Goal: Transaction & Acquisition: Purchase product/service

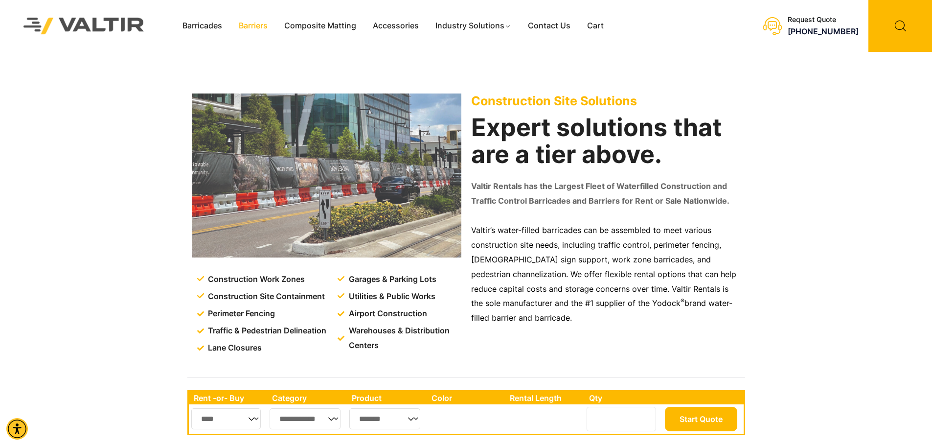
click at [252, 26] on link "Barriers" at bounding box center [253, 26] width 46 height 15
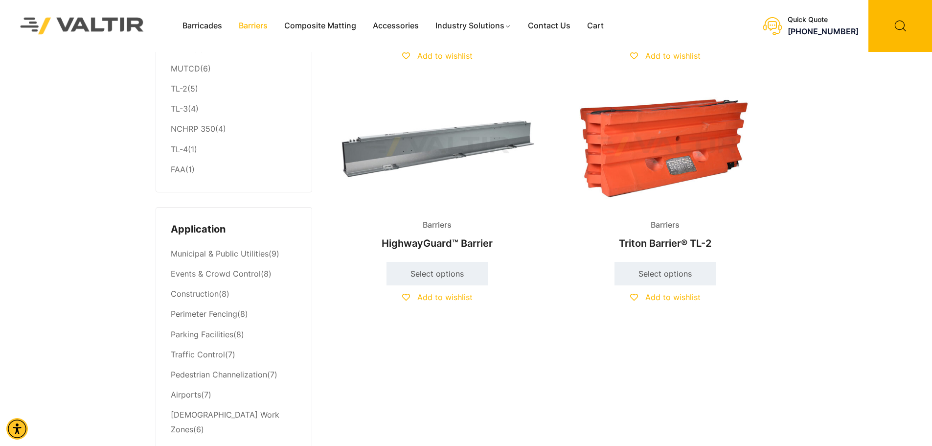
scroll to position [294, 0]
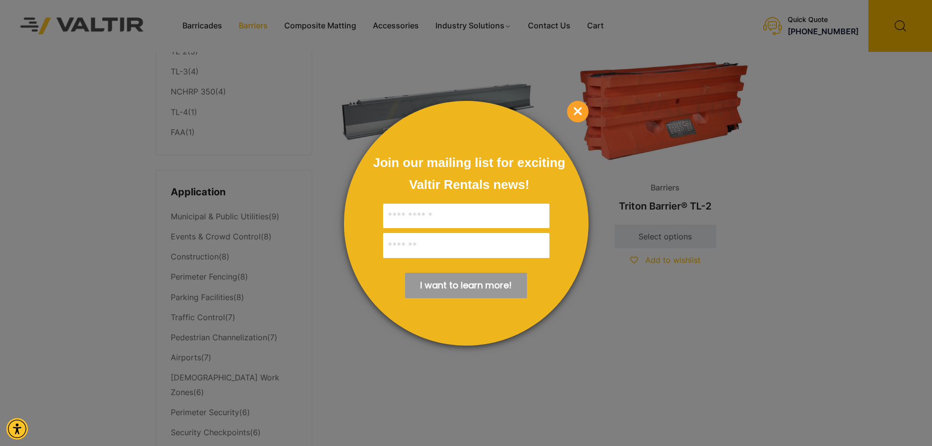
click at [577, 106] on span "×" at bounding box center [578, 112] width 22 height 22
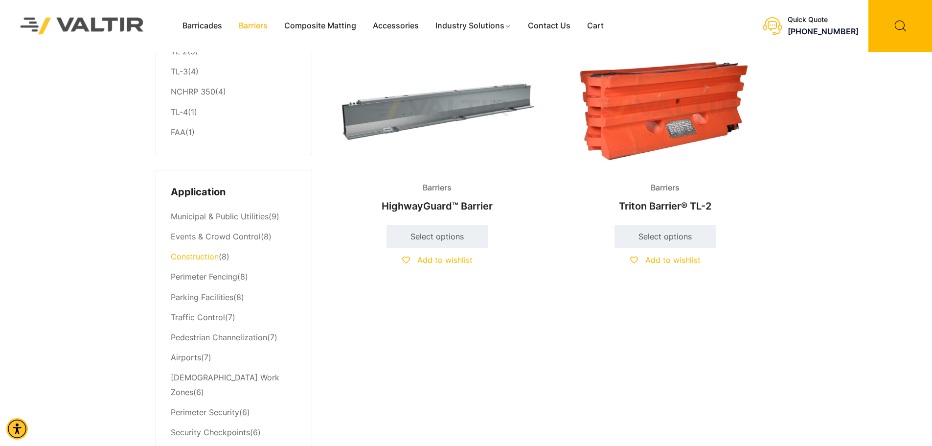
click at [205, 258] on link "Construction" at bounding box center [195, 256] width 48 height 10
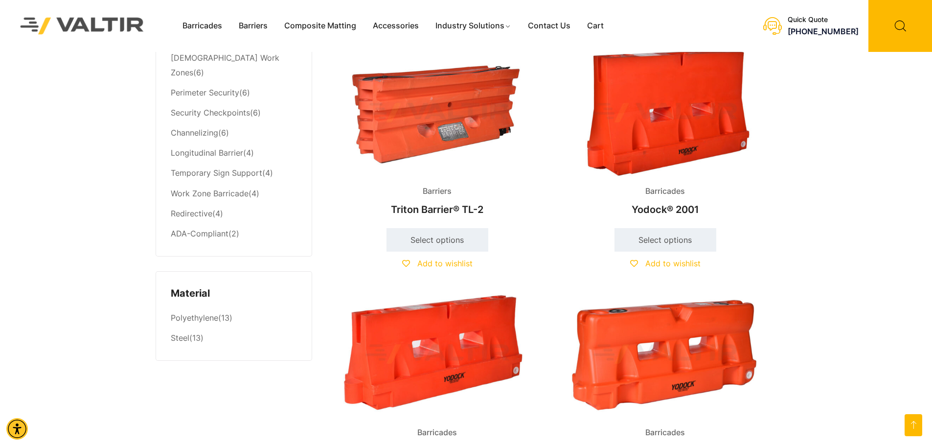
scroll to position [587, 0]
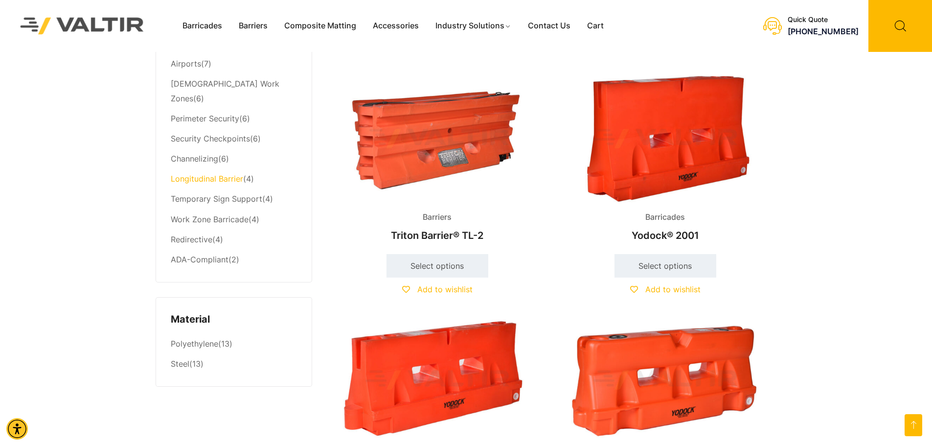
click at [198, 174] on link "Longitudinal Barrier" at bounding box center [207, 179] width 72 height 10
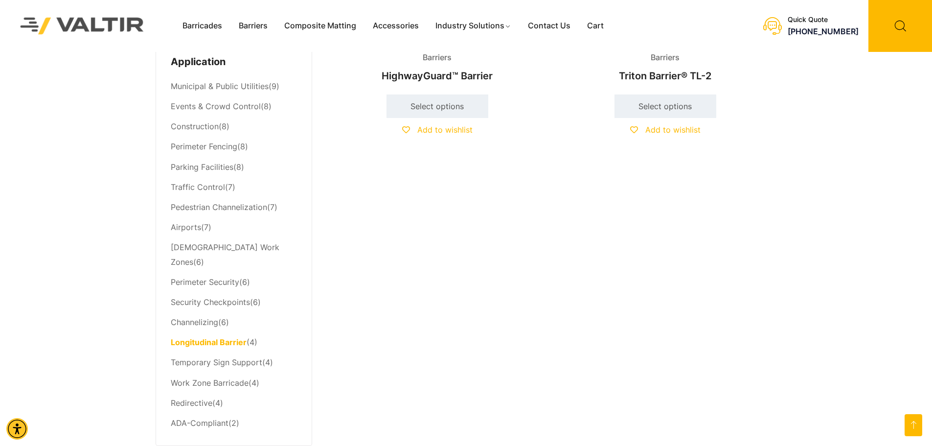
scroll to position [440, 0]
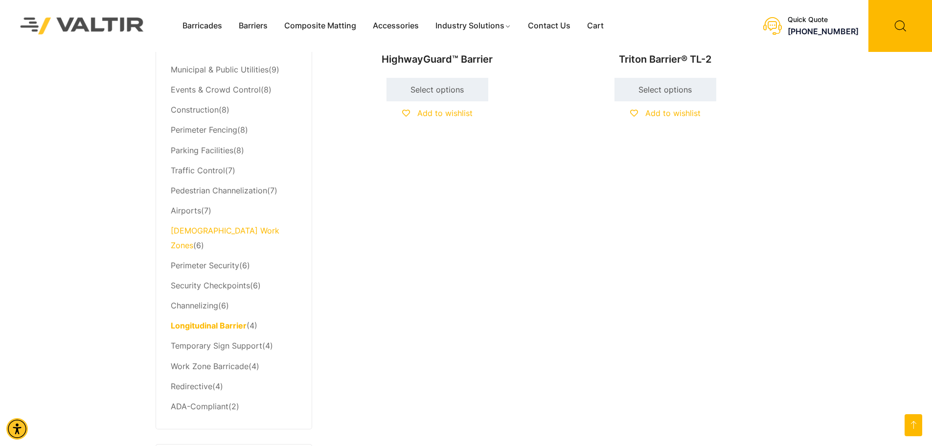
click at [199, 235] on link "Temporary Work Zones" at bounding box center [225, 238] width 109 height 24
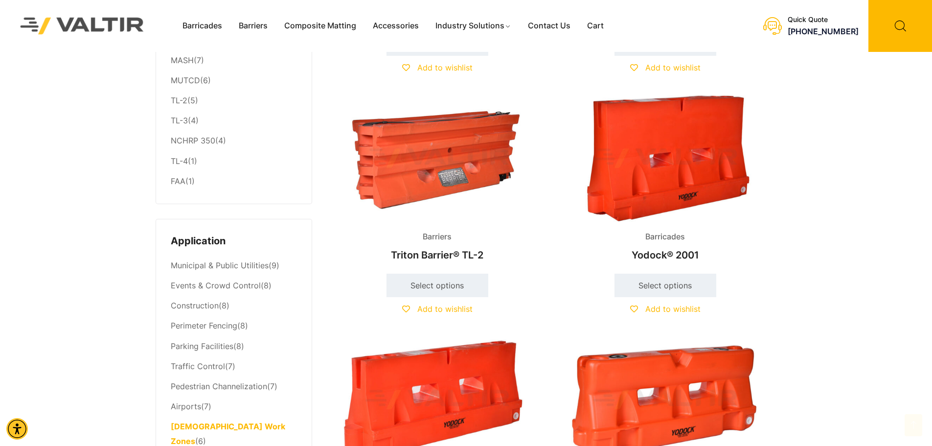
scroll to position [489, 0]
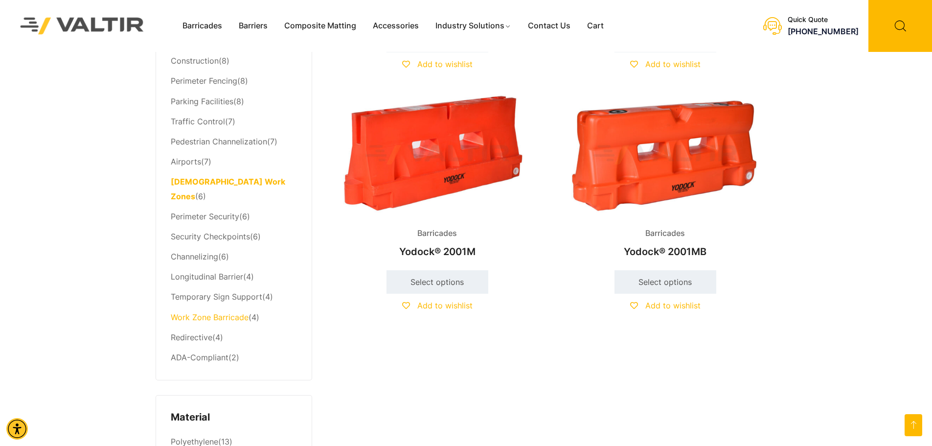
click at [179, 312] on link "Work Zone Barricade" at bounding box center [210, 317] width 78 height 10
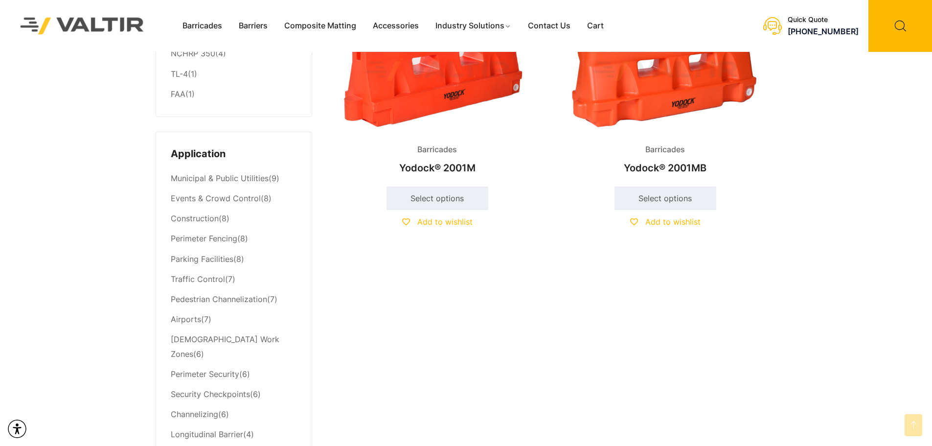
scroll to position [342, 0]
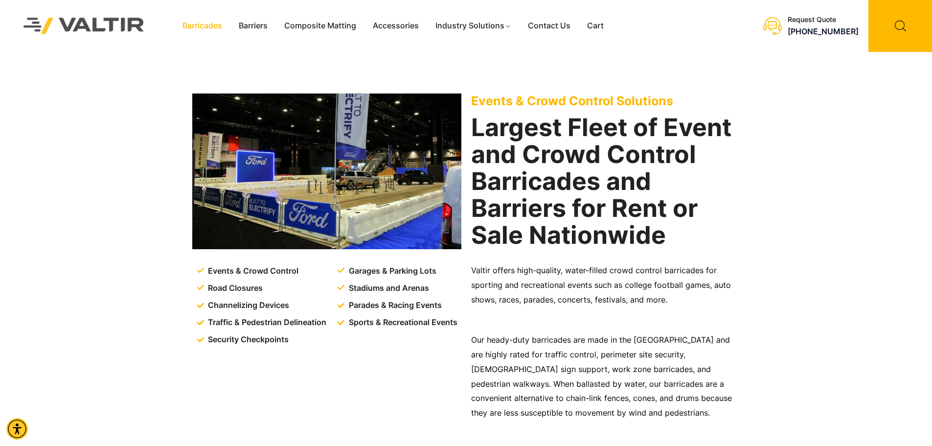
click at [202, 23] on link "Barricades" at bounding box center [202, 26] width 56 height 15
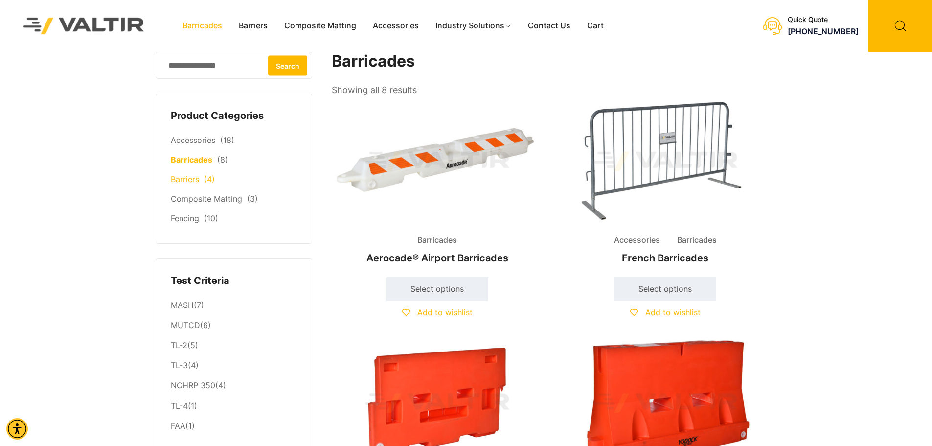
click at [178, 182] on link "Barriers" at bounding box center [185, 179] width 28 height 10
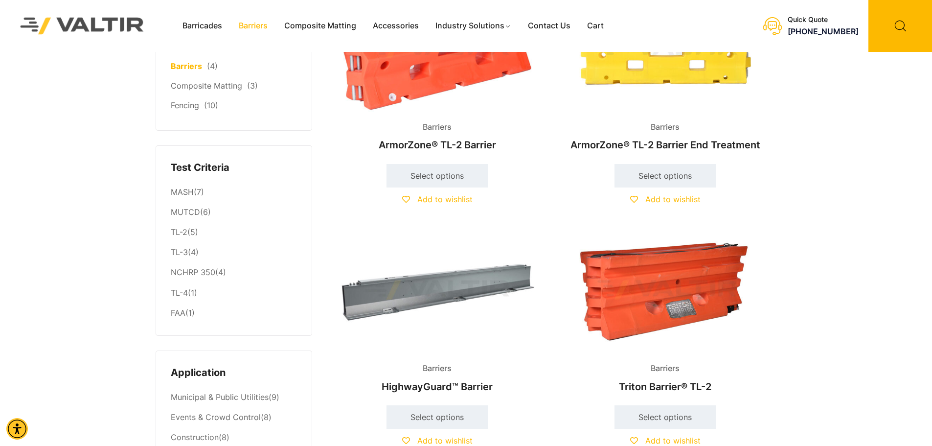
scroll to position [147, 0]
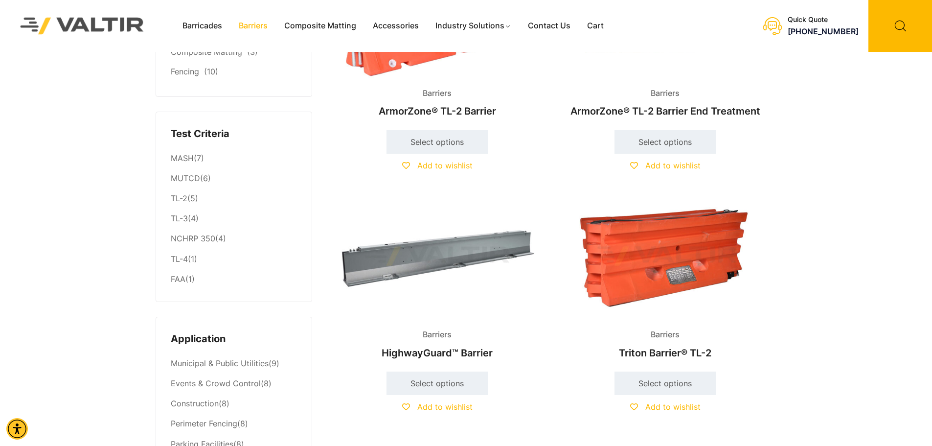
click at [391, 305] on img at bounding box center [437, 256] width 211 height 127
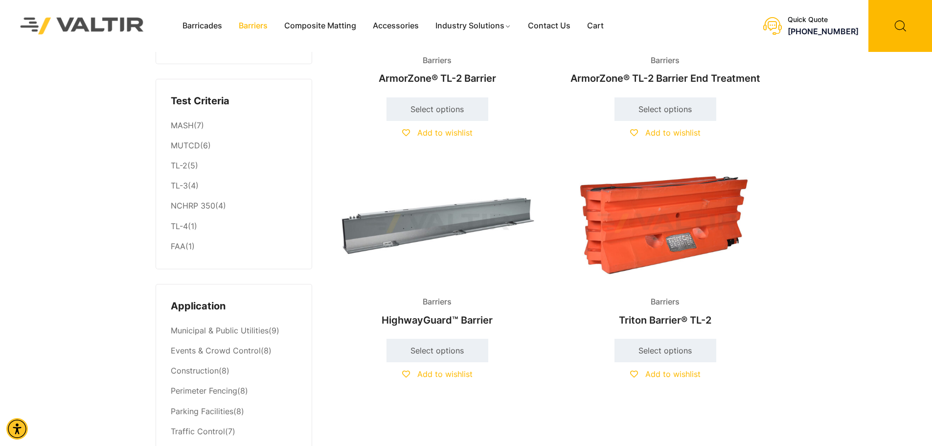
scroll to position [196, 0]
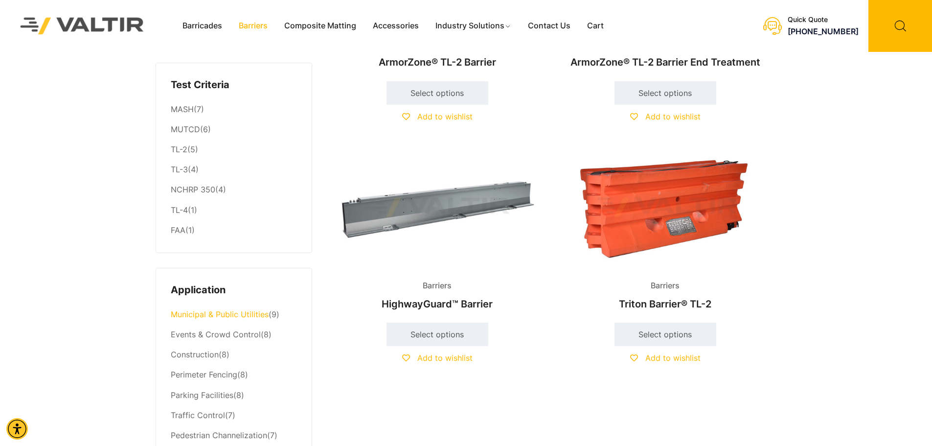
click at [188, 314] on link "Municipal & Public Utilities" at bounding box center [220, 314] width 98 height 10
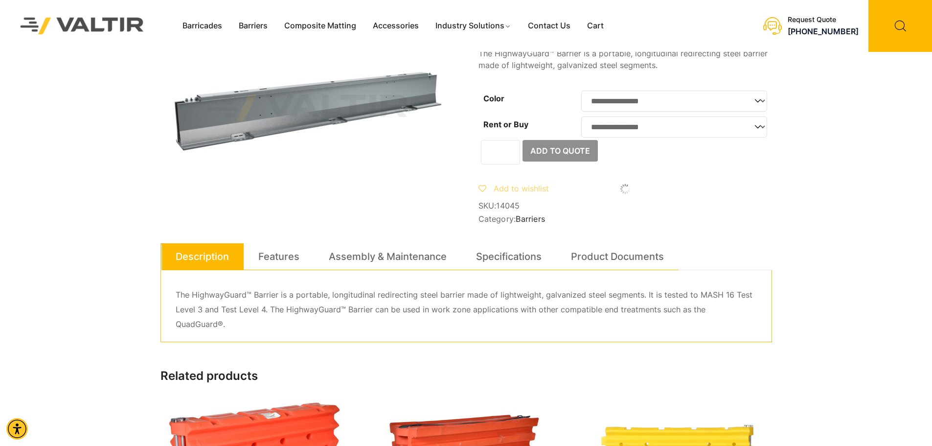
scroll to position [49, 0]
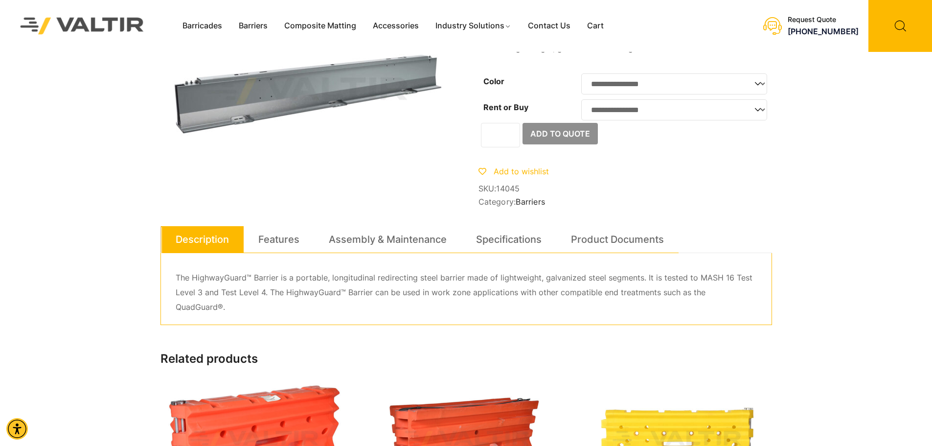
click at [609, 85] on select "**********" at bounding box center [674, 83] width 186 height 21
select select "*****"
click at [581, 73] on select "**********" at bounding box center [674, 83] width 186 height 21
click at [610, 110] on select "**********" at bounding box center [674, 109] width 186 height 21
click at [124, 172] on div "Barricades Barriers Composite Matting Accessories Industry Solutions Constructi…" at bounding box center [466, 286] width 932 height 671
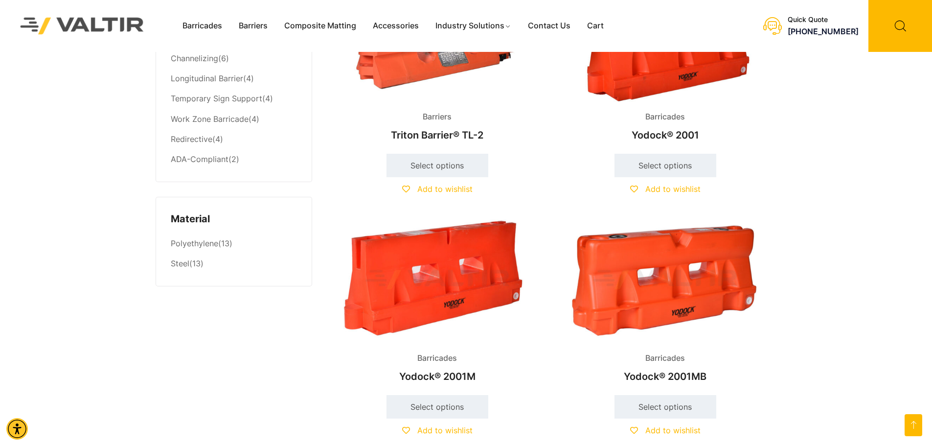
scroll to position [685, 0]
